Goal: Task Accomplishment & Management: Manage account settings

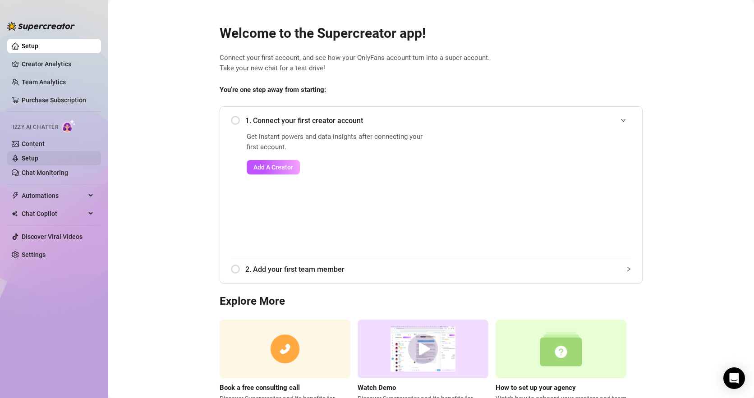
click at [38, 155] on link "Setup" at bounding box center [30, 158] width 17 height 7
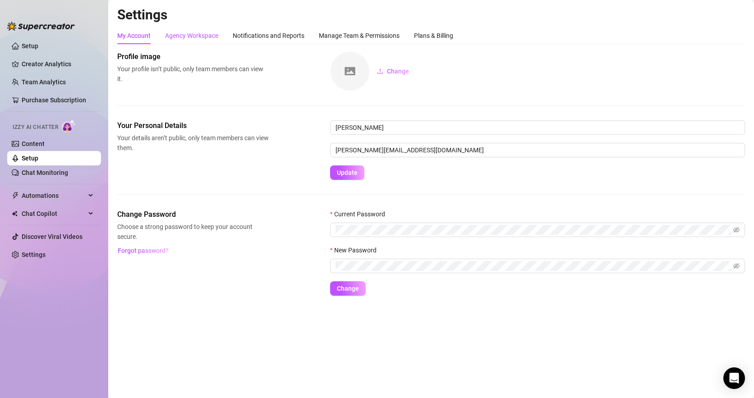
click at [206, 38] on div "Agency Workspace" at bounding box center [191, 36] width 53 height 10
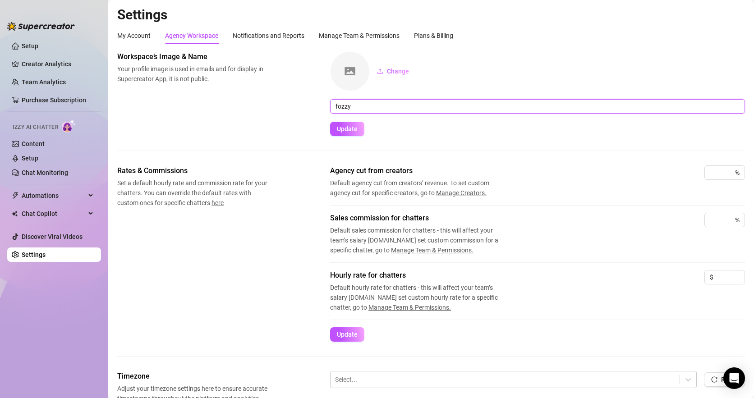
drag, startPoint x: 383, startPoint y: 110, endPoint x: 282, endPoint y: 105, distance: 101.6
click at [284, 105] on div "Workspace’s Image & Name Your profile image is used in emails and for display i…" at bounding box center [431, 93] width 628 height 85
click at [275, 113] on div "Workspace’s Image & Name Your profile image is used in emails and for display i…" at bounding box center [431, 93] width 628 height 85
click at [263, 40] on div "Notifications and Reports" at bounding box center [269, 36] width 72 height 10
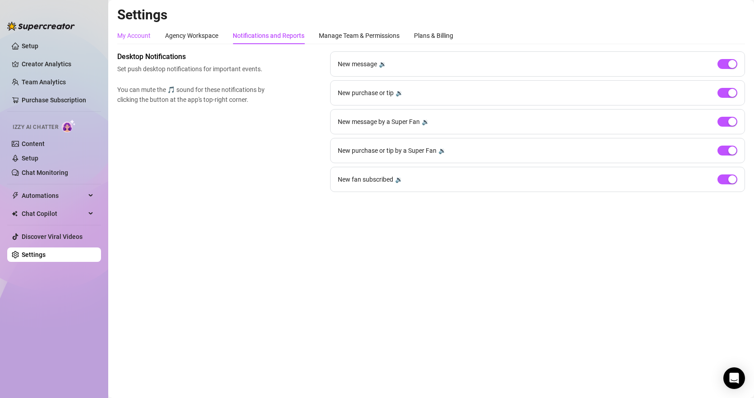
click at [151, 36] on div "My Account" at bounding box center [133, 36] width 33 height 10
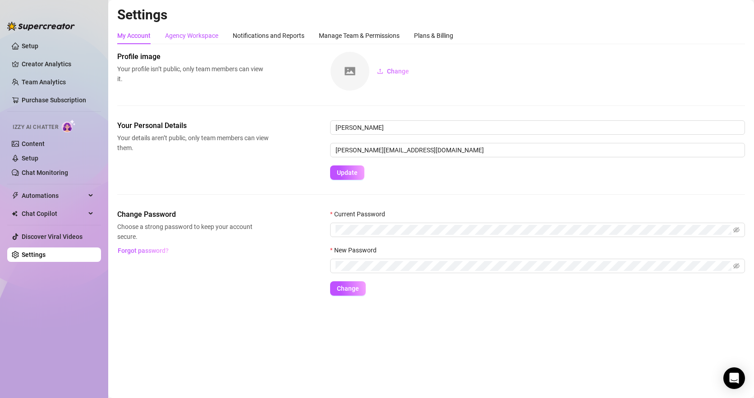
click at [201, 32] on div "Agency Workspace" at bounding box center [191, 36] width 53 height 10
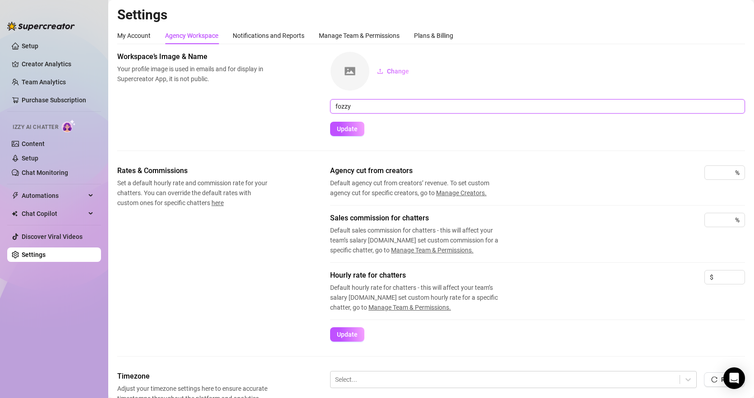
click at [369, 102] on input "fozzy" at bounding box center [537, 106] width 415 height 14
drag, startPoint x: 369, startPoint y: 102, endPoint x: 317, endPoint y: 104, distance: 52.8
click at [317, 103] on div "Workspace’s Image & Name Your profile image is used in emails and for display i…" at bounding box center [431, 93] width 628 height 85
click at [356, 125] on span "Update" at bounding box center [347, 128] width 21 height 7
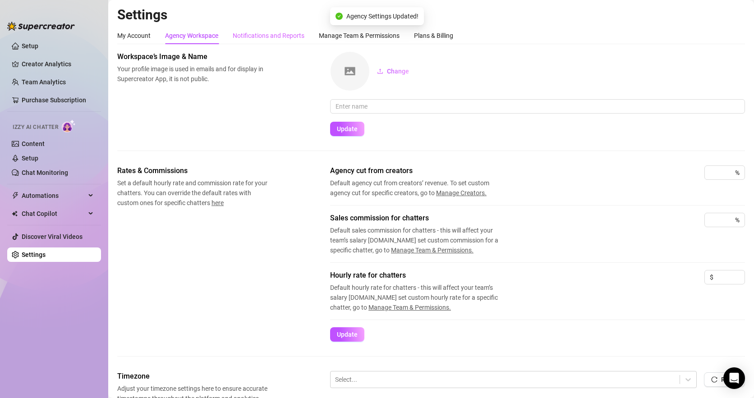
click at [258, 43] on div "Notifications and Reports" at bounding box center [269, 35] width 72 height 17
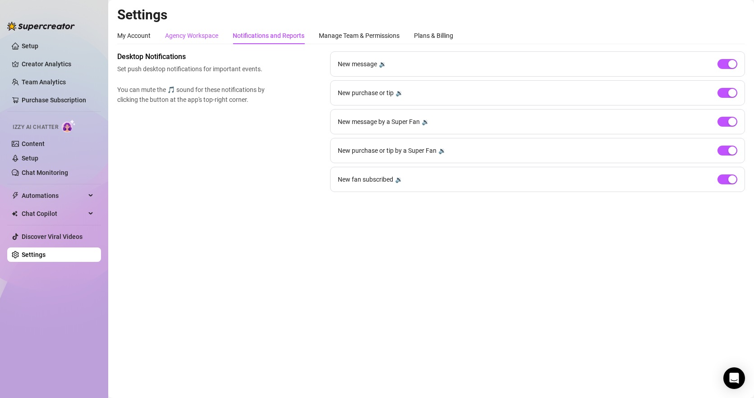
click at [184, 39] on div "Agency Workspace" at bounding box center [191, 36] width 53 height 10
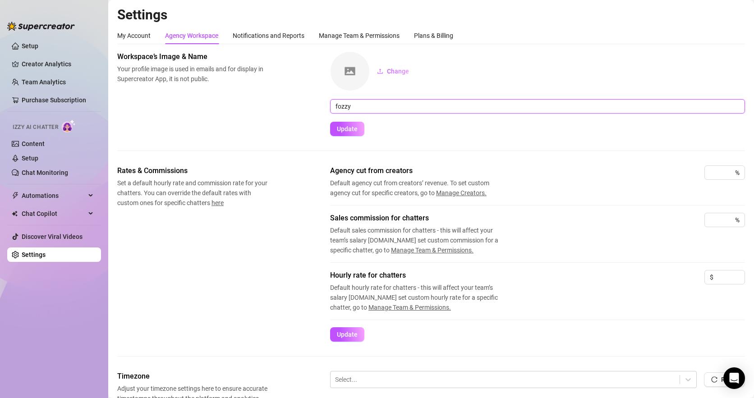
click at [380, 103] on input "fozzy" at bounding box center [537, 106] width 415 height 14
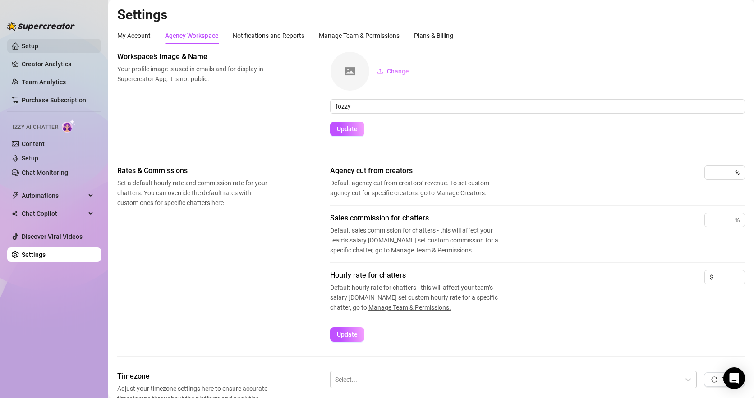
click at [38, 43] on link "Setup" at bounding box center [30, 45] width 17 height 7
